Goal: Transaction & Acquisition: Obtain resource

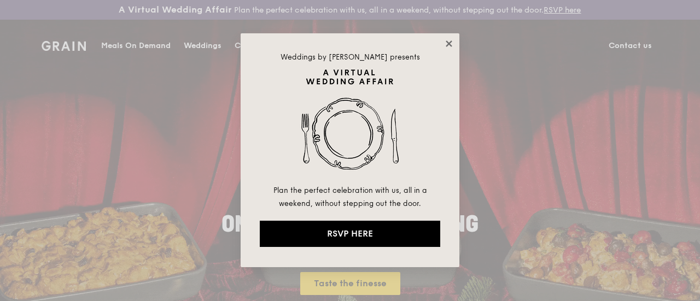
click at [453, 42] on icon at bounding box center [449, 44] width 10 height 10
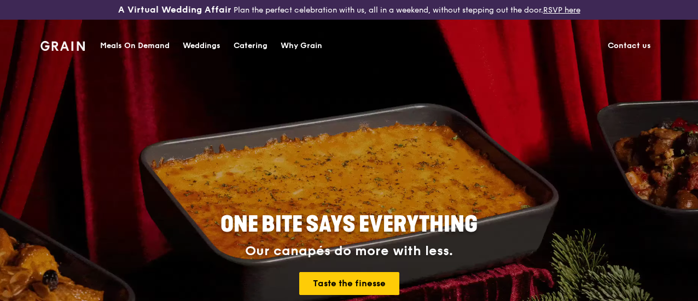
click at [257, 45] on div "Catering" at bounding box center [251, 46] width 34 height 33
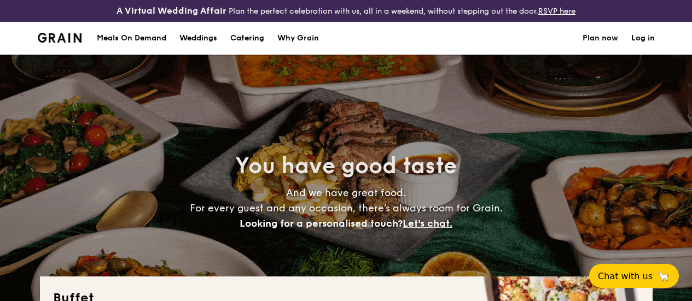
select select
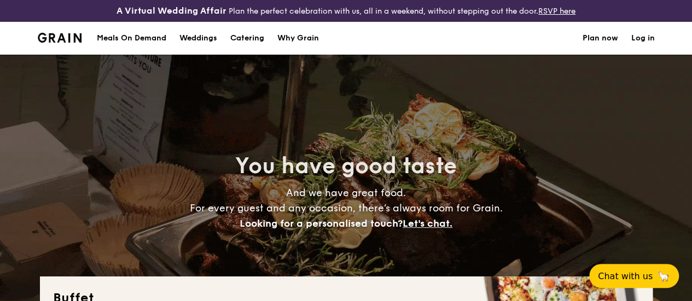
click at [111, 47] on div "Meals On Demand" at bounding box center [131, 38] width 69 height 33
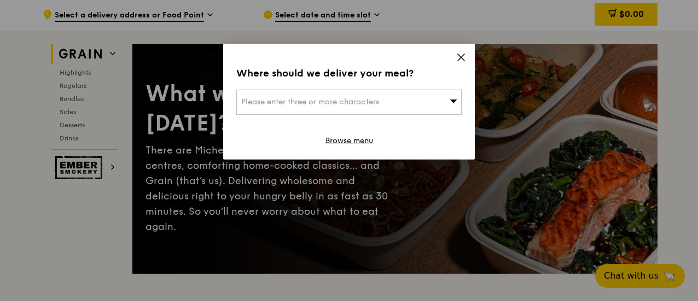
click at [460, 56] on icon at bounding box center [461, 57] width 7 height 7
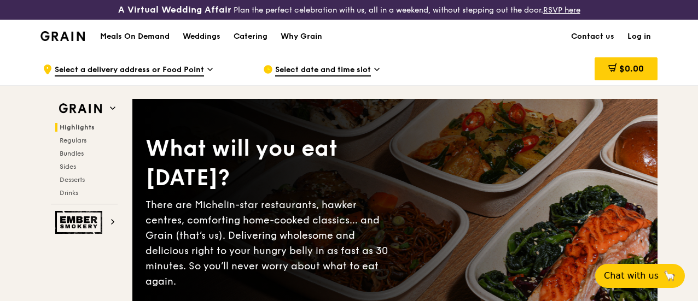
click at [199, 77] on span "Select a delivery address or Food Point" at bounding box center [129, 71] width 149 height 12
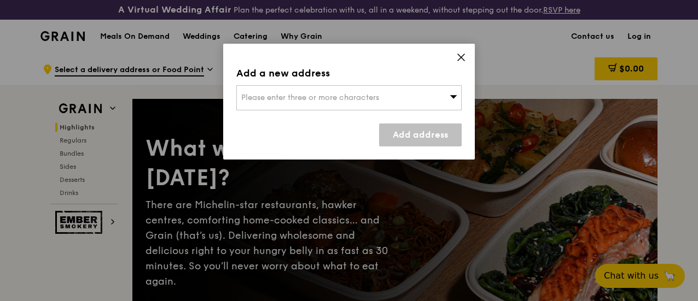
click at [459, 54] on icon at bounding box center [461, 58] width 10 height 10
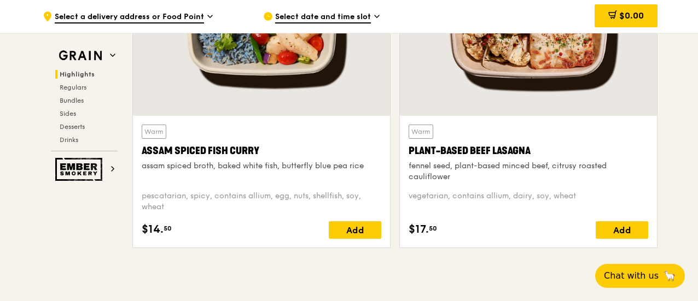
scroll to position [547, 0]
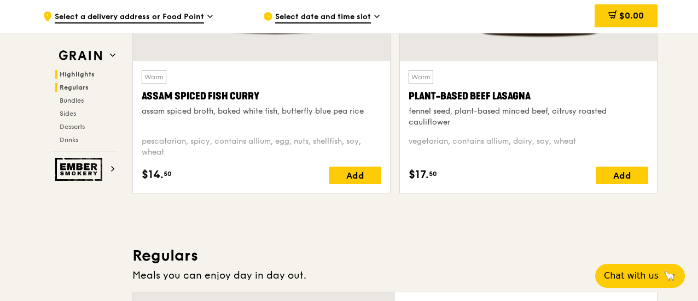
click at [75, 87] on span "Regulars" at bounding box center [74, 88] width 29 height 8
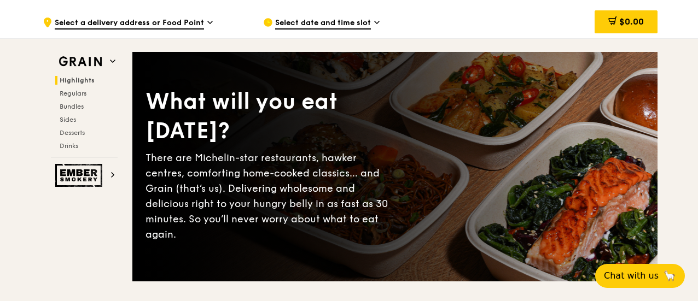
scroll to position [0, 0]
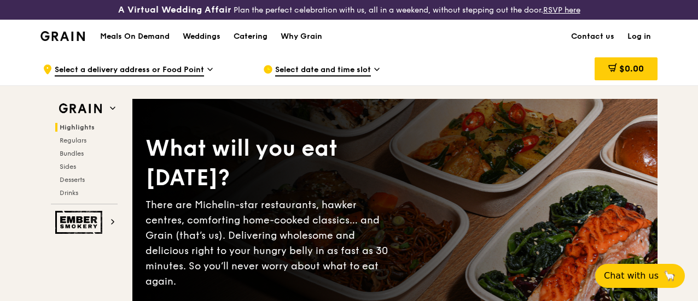
click at [146, 42] on h1 "Meals On Demand" at bounding box center [134, 36] width 69 height 11
click at [73, 41] on img at bounding box center [62, 36] width 44 height 10
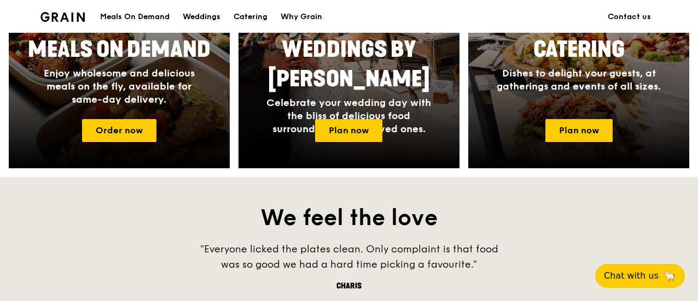
scroll to position [547, 0]
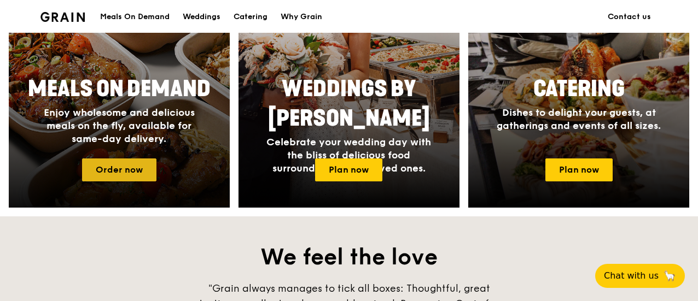
click at [143, 172] on link "Order now" at bounding box center [119, 170] width 74 height 23
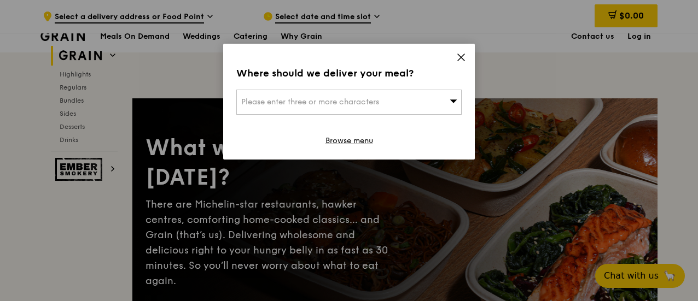
scroll to position [164, 0]
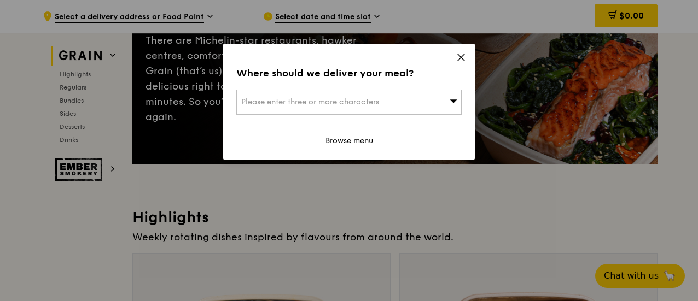
click at [461, 56] on icon at bounding box center [461, 57] width 7 height 7
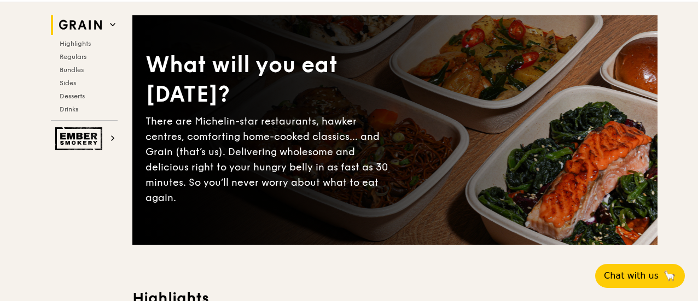
scroll to position [0, 0]
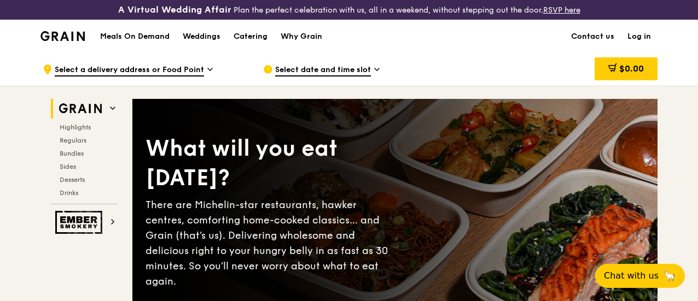
click at [71, 41] on img at bounding box center [62, 36] width 44 height 10
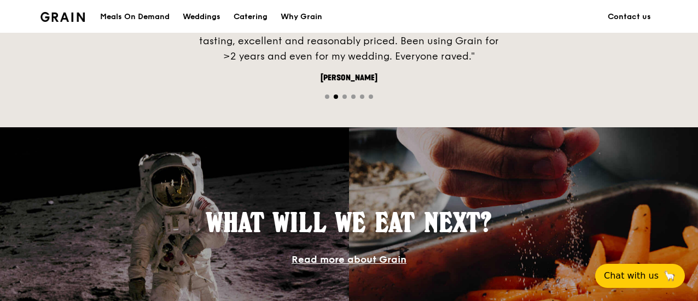
scroll to position [766, 0]
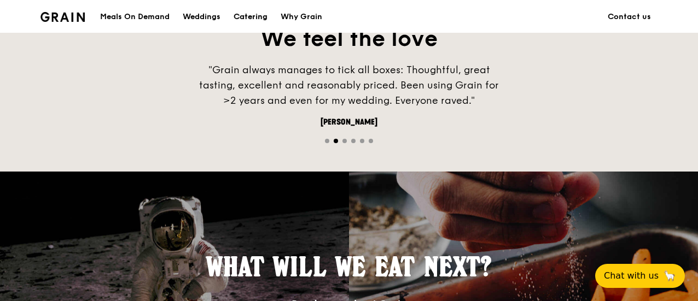
click at [257, 18] on div "Catering" at bounding box center [251, 17] width 34 height 33
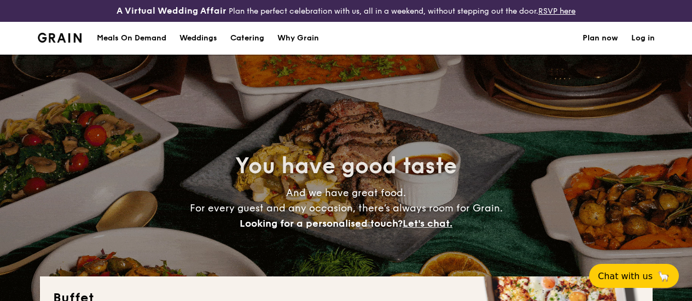
select select
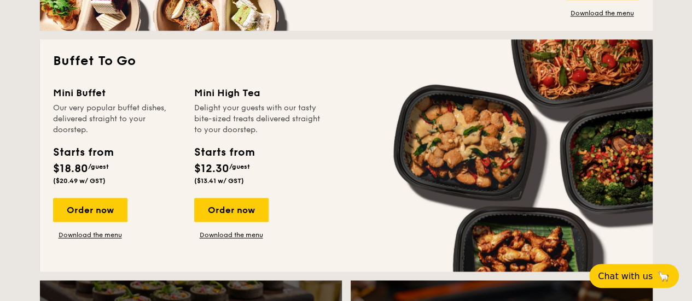
scroll to position [556, 0]
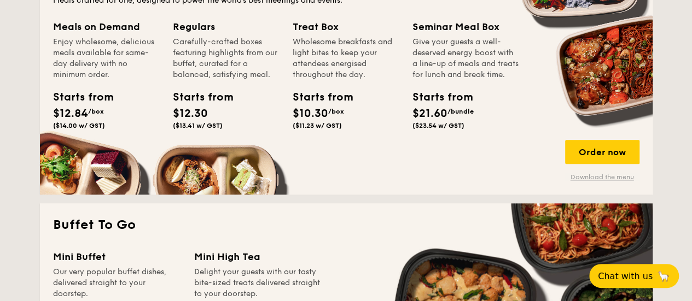
click at [617, 182] on link "Download the menu" at bounding box center [602, 177] width 74 height 9
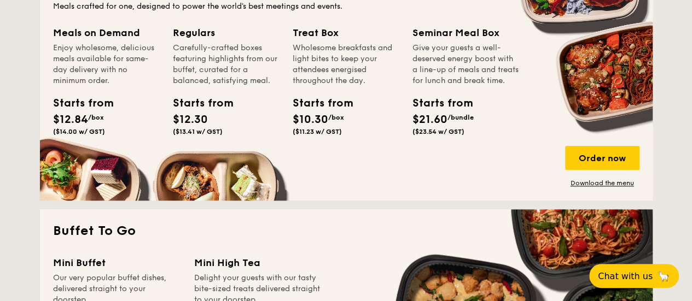
scroll to position [501, 0]
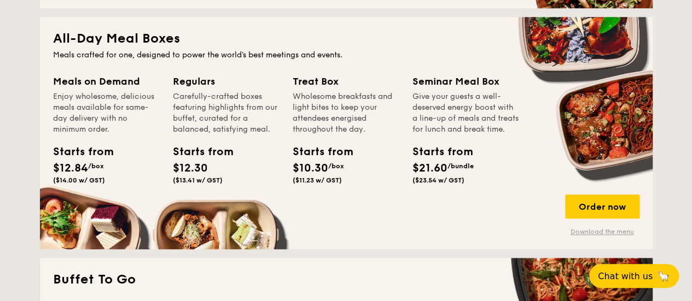
click at [597, 236] on link "Download the menu" at bounding box center [602, 232] width 74 height 9
